Goal: Check status: Check status

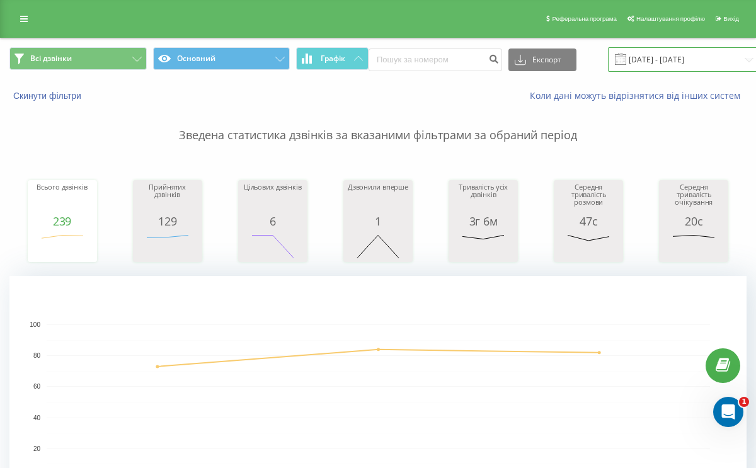
click at [639, 64] on input "[DATE] - [DATE]" at bounding box center [684, 59] width 152 height 25
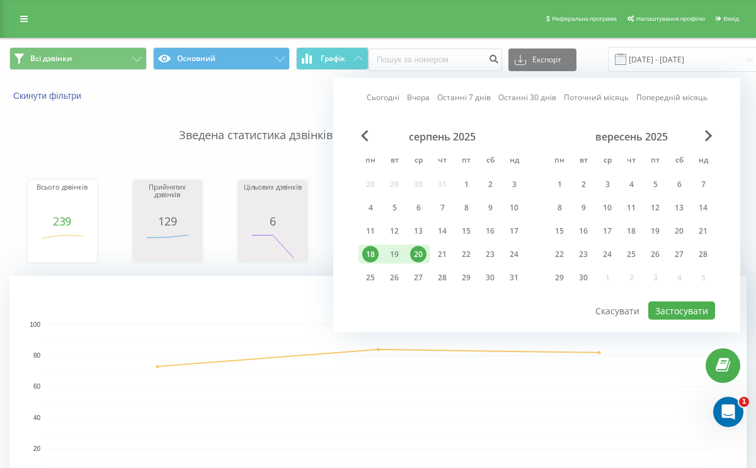
click at [416, 256] on div "20" at bounding box center [418, 254] width 16 height 16
click at [442, 256] on div "21" at bounding box center [442, 254] width 16 height 16
click at [677, 316] on button "Застосувати" at bounding box center [681, 311] width 67 height 18
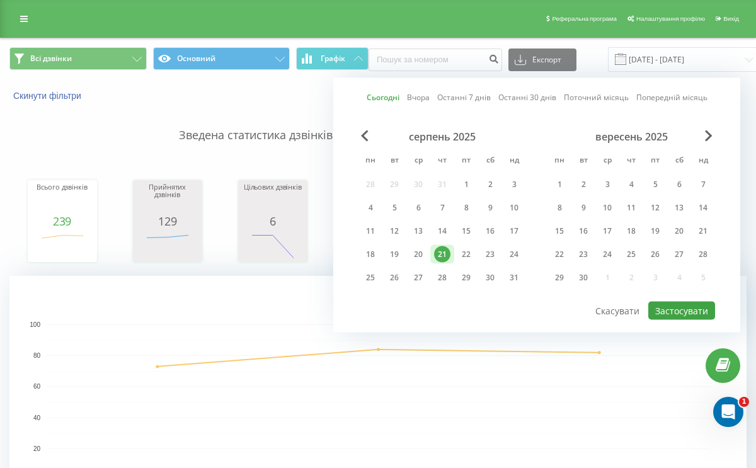
type input "[DATE] - [DATE]"
